Goal: Task Accomplishment & Management: Complete application form

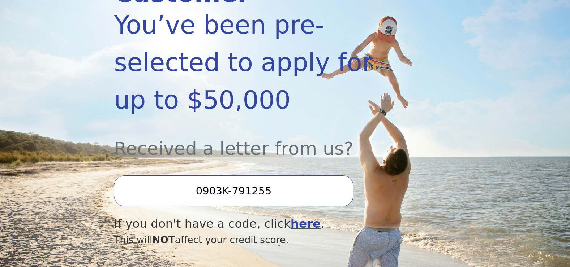
scroll to position [151, 0]
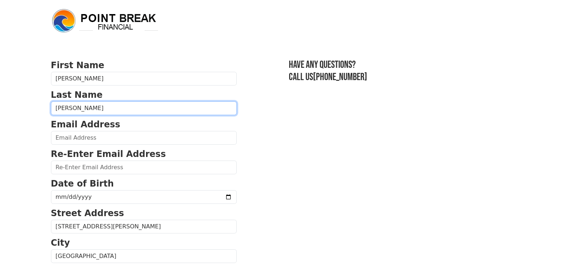
drag, startPoint x: 80, startPoint y: 109, endPoint x: 15, endPoint y: 100, distance: 65.7
click at [15, 100] on body "First Name [PERSON_NAME] Last Name [PERSON_NAME] Email Address Re-Enter Email A…" at bounding box center [285, 133] width 570 height 267
type input "[PERSON_NAME]"
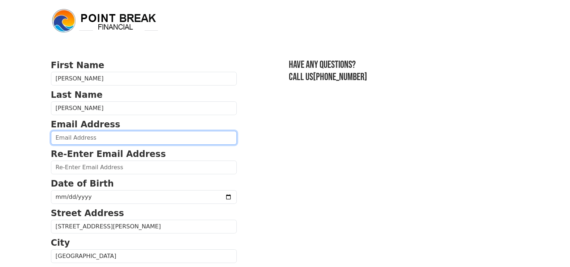
click at [59, 141] on input "email" at bounding box center [144, 138] width 186 height 14
type input "[EMAIL_ADDRESS][DOMAIN_NAME]"
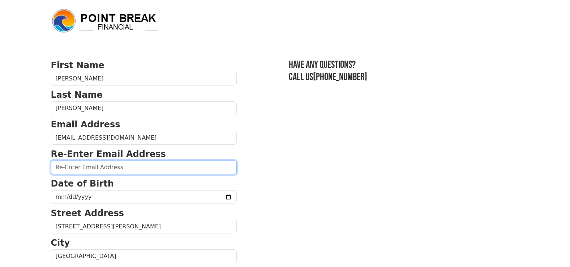
click at [57, 166] on input "email" at bounding box center [144, 168] width 186 height 14
type input "[EMAIL_ADDRESS][DOMAIN_NAME]"
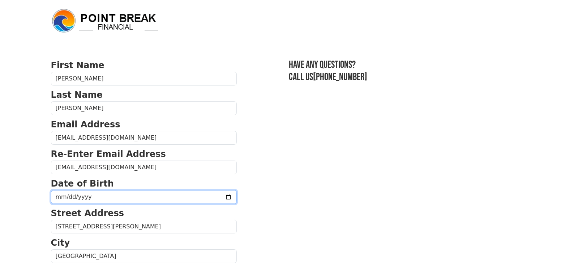
click at [59, 196] on input "date" at bounding box center [144, 197] width 186 height 14
type input "[DATE]"
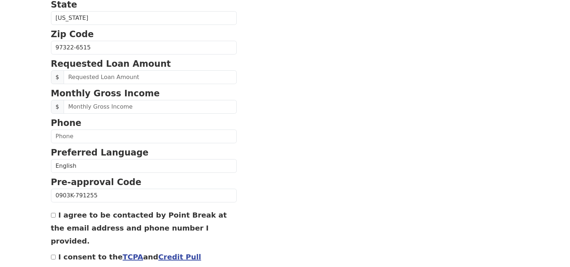
scroll to position [269, 0]
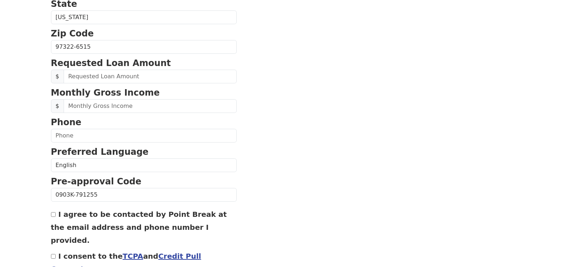
click at [183, 252] on link "Credit Pull Consent" at bounding box center [126, 263] width 150 height 22
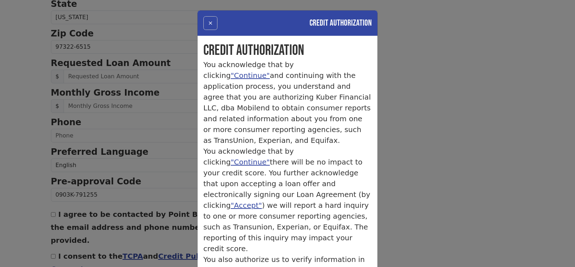
click at [208, 23] on button "×" at bounding box center [210, 23] width 14 height 14
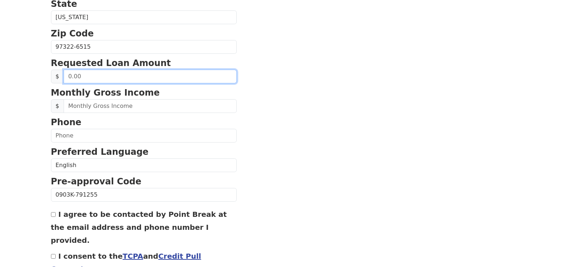
click at [147, 76] on input "text" at bounding box center [150, 77] width 173 height 14
type input "25,000.00"
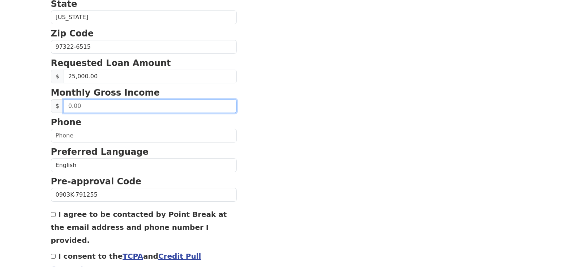
click at [202, 105] on input "text" at bounding box center [150, 106] width 173 height 14
type input "6,620.00"
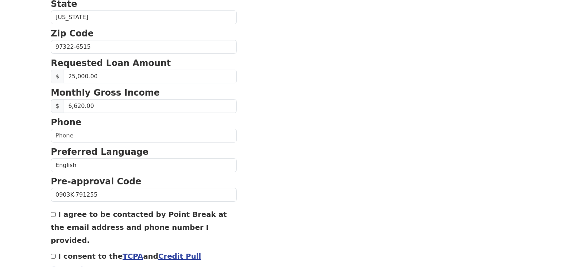
click at [53, 215] on input "I agree to be contacted by Point Break at the email address and phone number I …" at bounding box center [53, 214] width 5 height 5
checkbox input "true"
click at [52, 250] on div "I consent to the TCPA and Credit Pull Consent" at bounding box center [144, 263] width 186 height 26
click at [53, 254] on input "I consent to the TCPA and Credit Pull Consent" at bounding box center [53, 256] width 5 height 5
checkbox input "true"
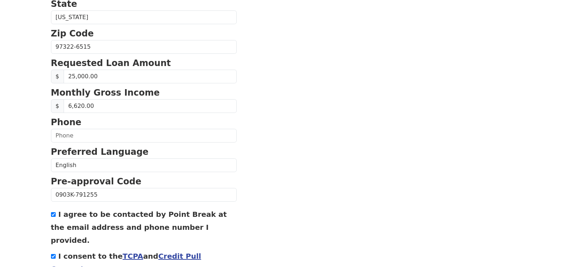
scroll to position [308, 0]
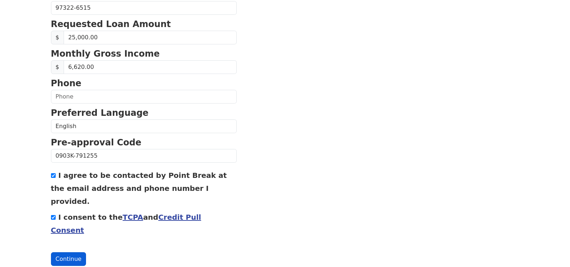
click at [79, 253] on button "Continue" at bounding box center [68, 260] width 35 height 14
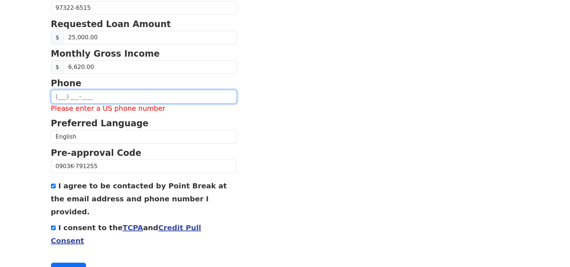
click at [94, 95] on input "text" at bounding box center [144, 97] width 186 height 14
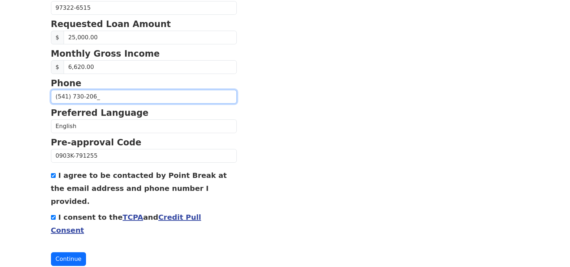
type input "[PHONE_NUMBER]"
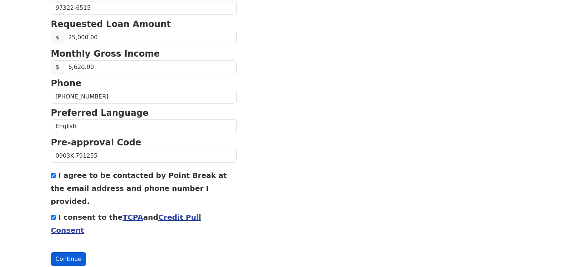
click at [75, 253] on button "Continue" at bounding box center [68, 260] width 35 height 14
